Goal: Transaction & Acquisition: Download file/media

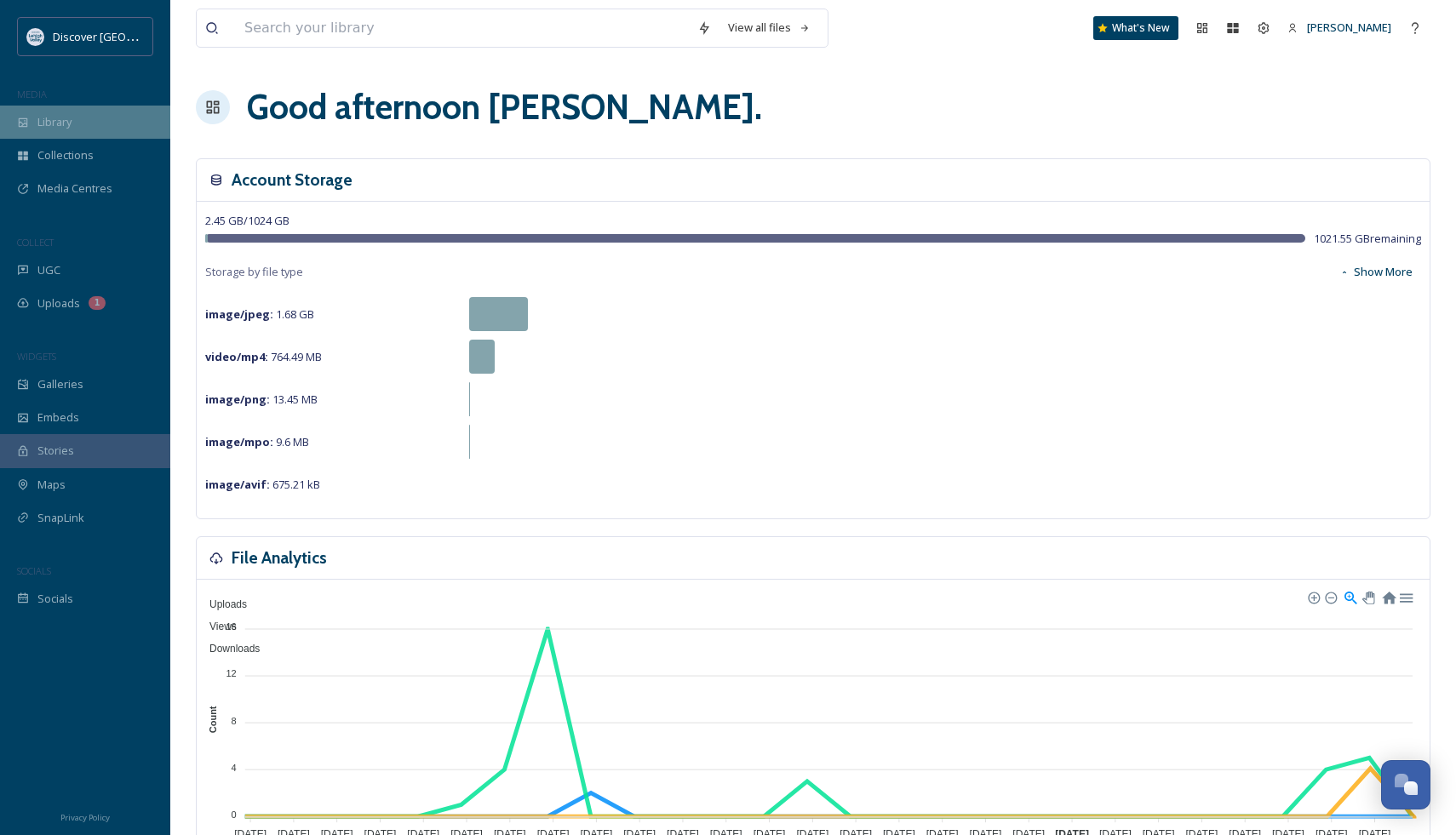
click at [73, 124] on div "Library" at bounding box center [85, 122] width 170 height 33
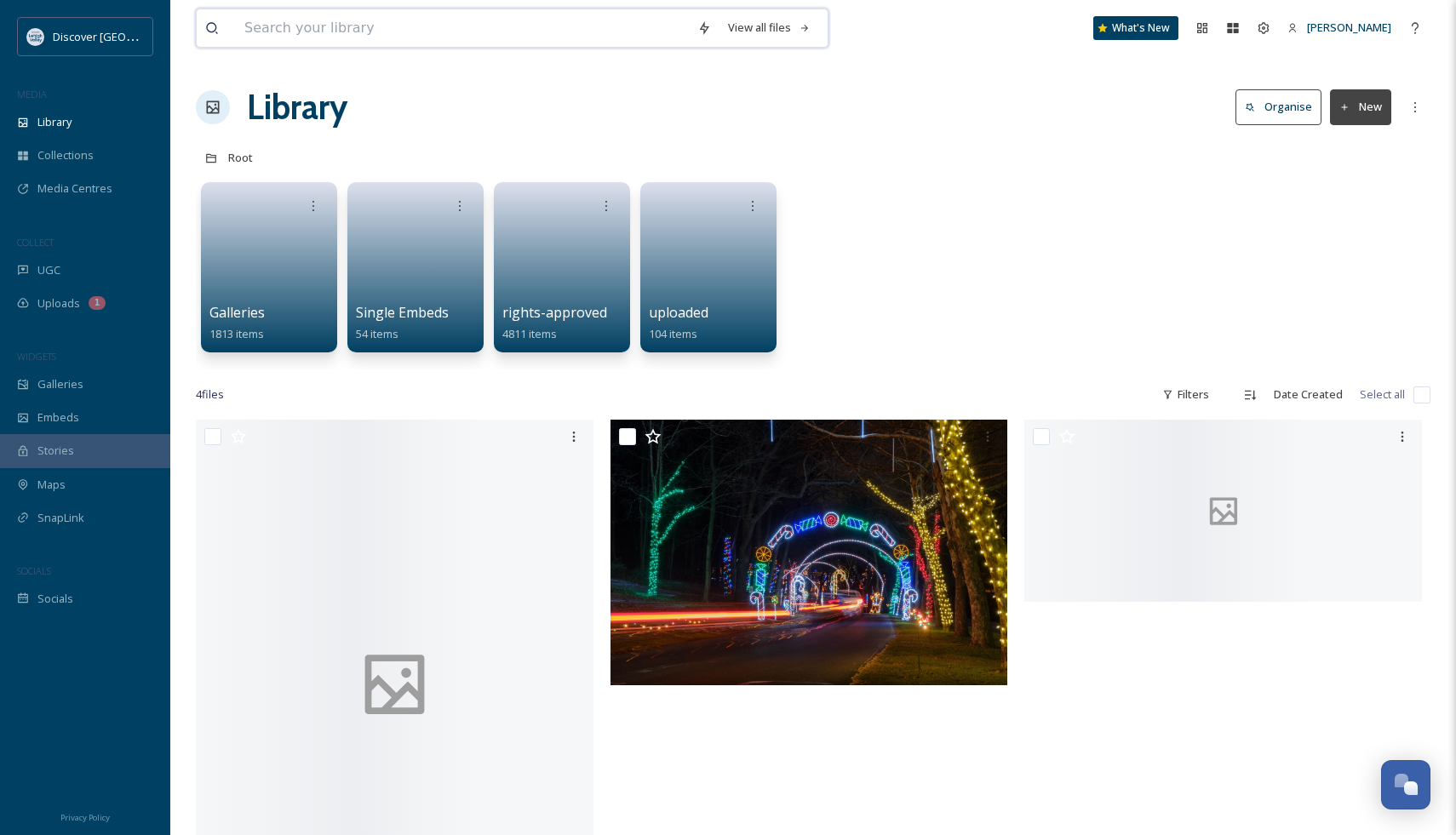
click at [338, 34] on input at bounding box center [462, 28] width 453 height 38
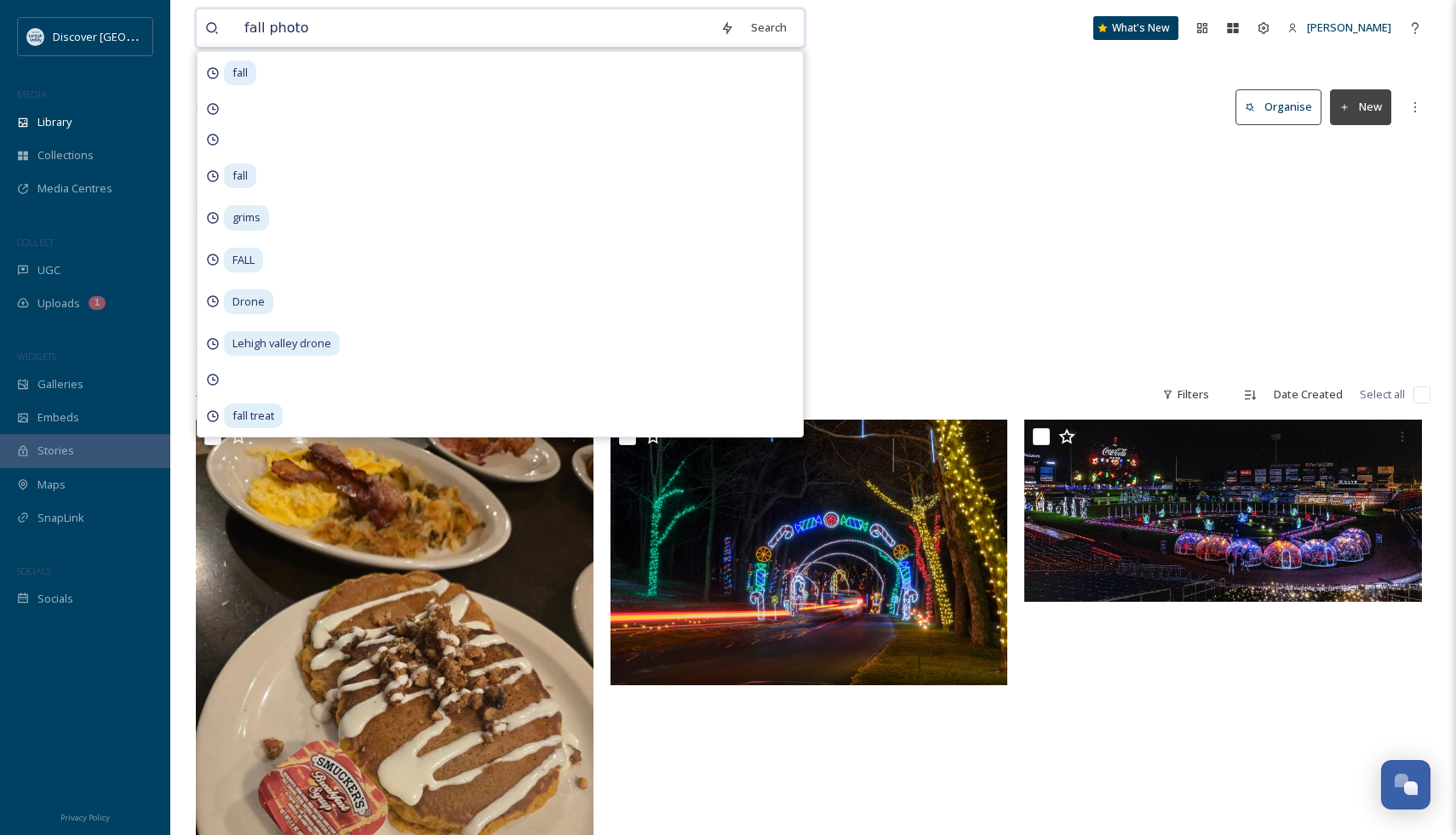
type input "fall photos"
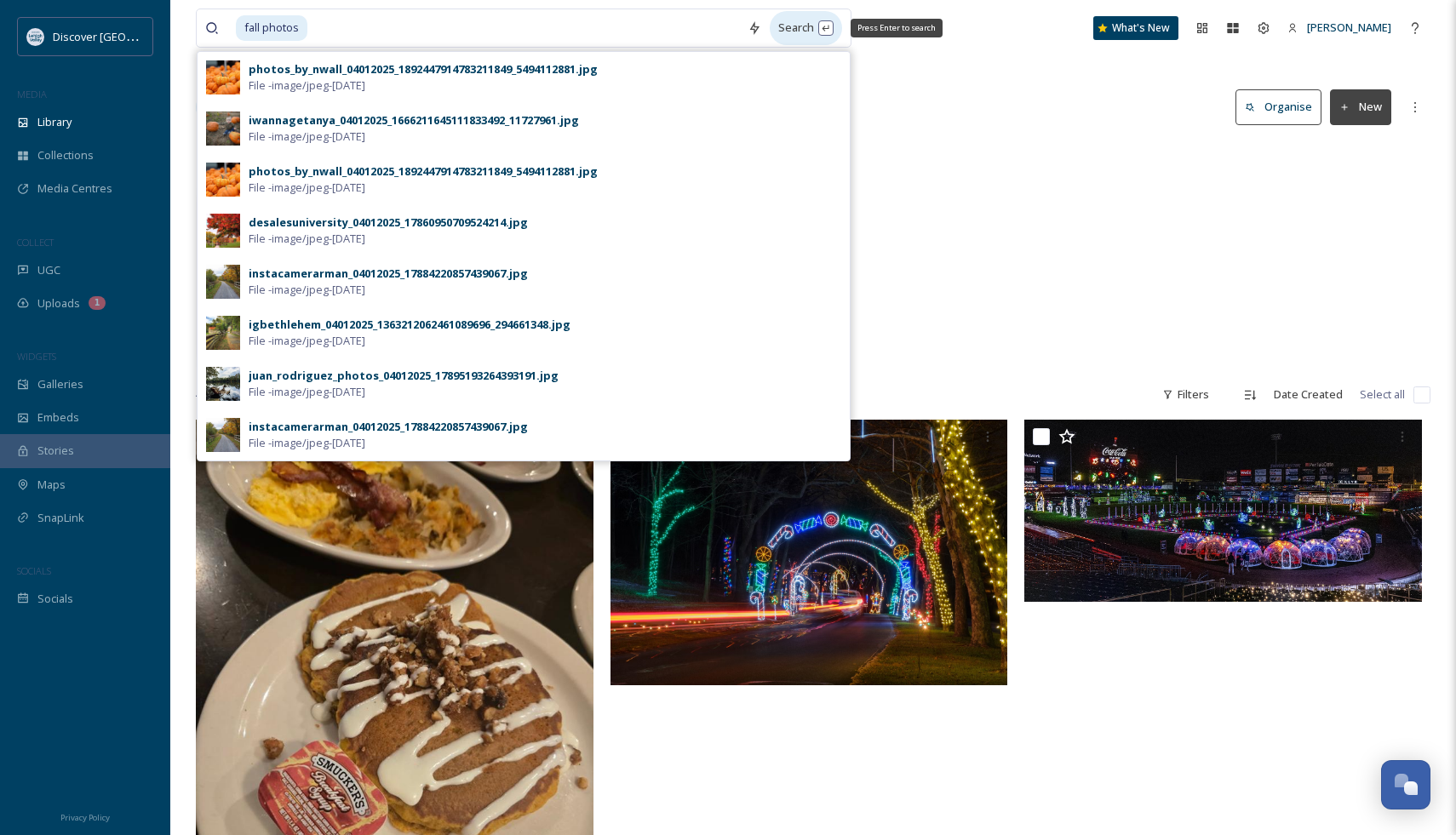
click at [797, 27] on div "Search Press Enter to search" at bounding box center [806, 28] width 73 height 33
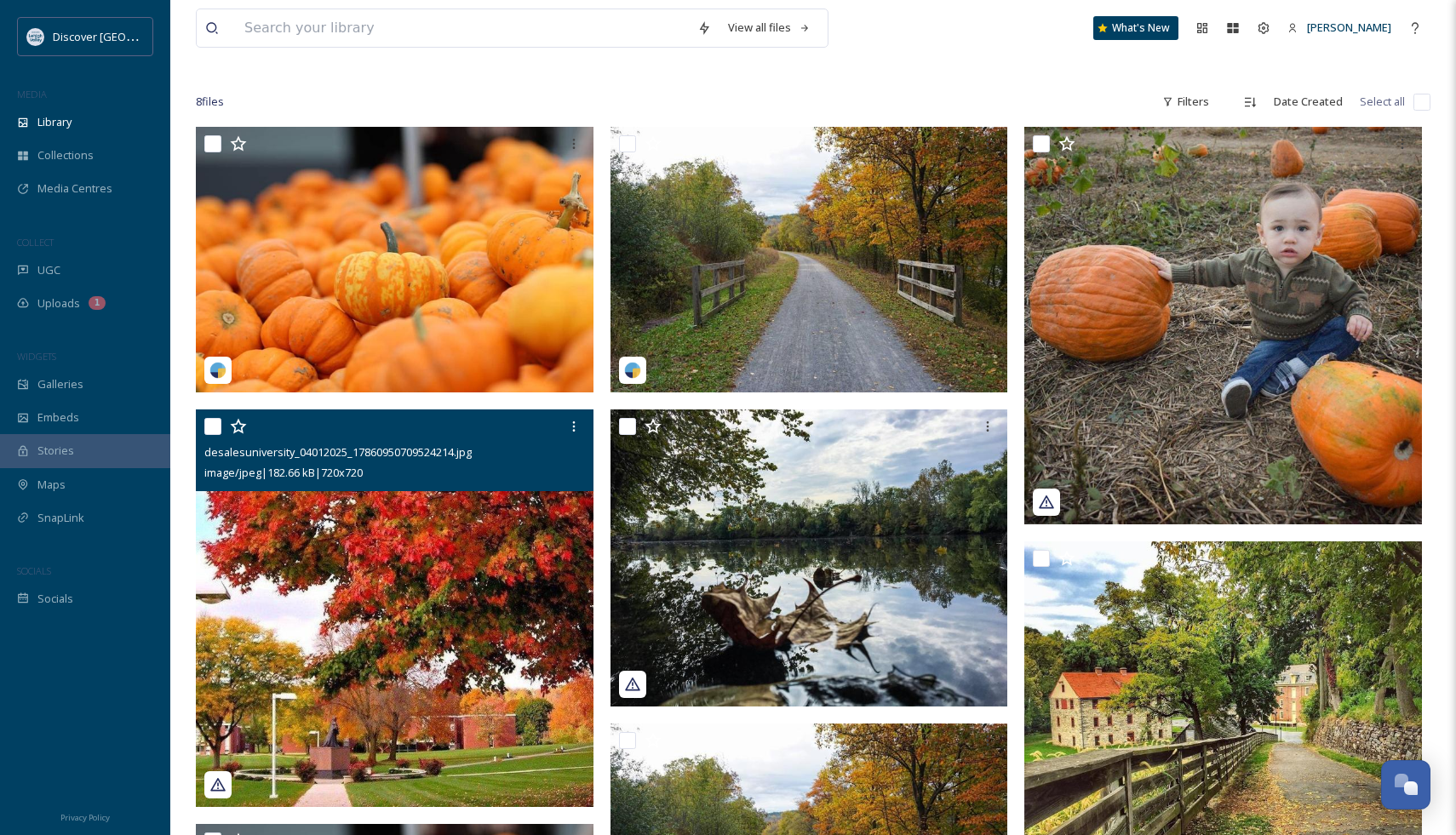
scroll to position [45, 0]
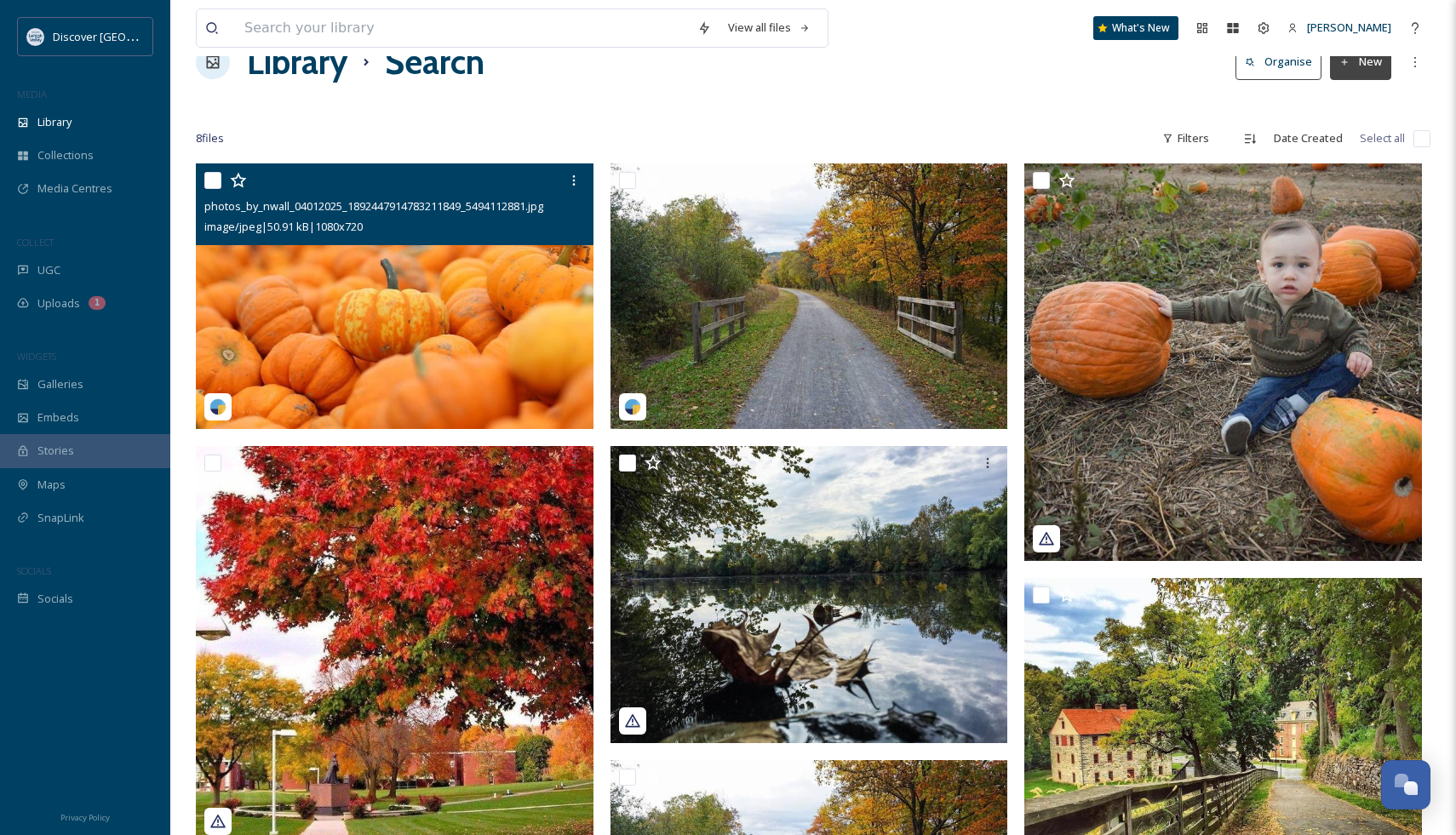
click at [321, 340] on img at bounding box center [395, 296] width 398 height 265
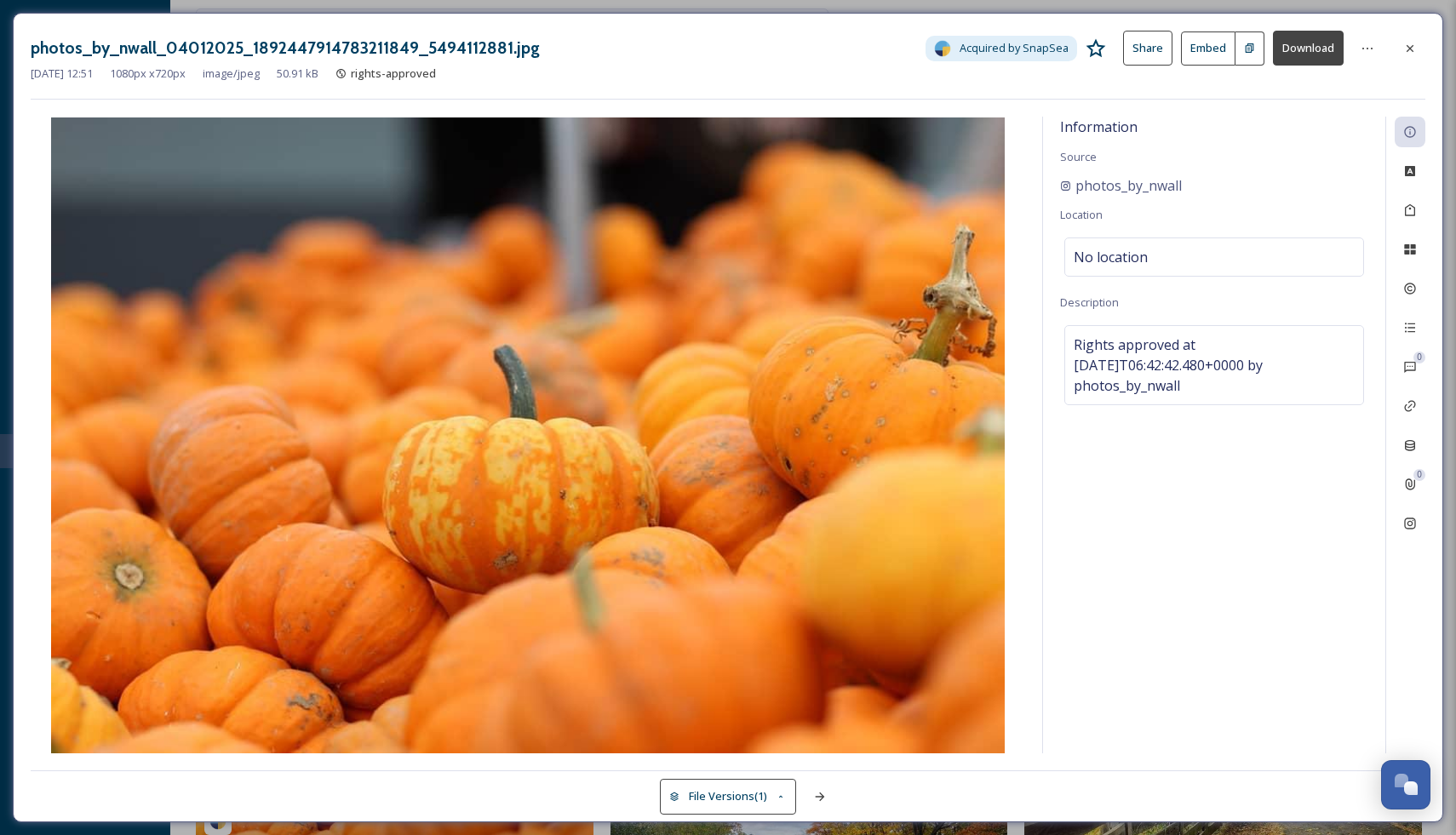
click at [1310, 44] on button "Download" at bounding box center [1308, 48] width 71 height 35
